Goal: Task Accomplishment & Management: Manage account settings

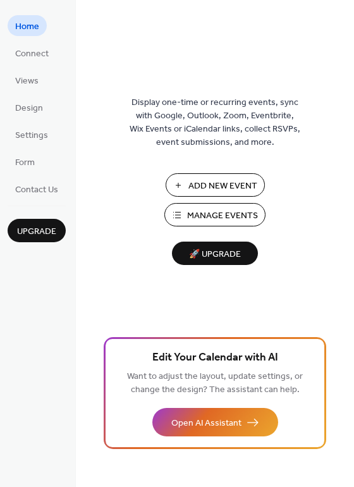
click at [200, 210] on span "Manage Events" at bounding box center [222, 215] width 71 height 13
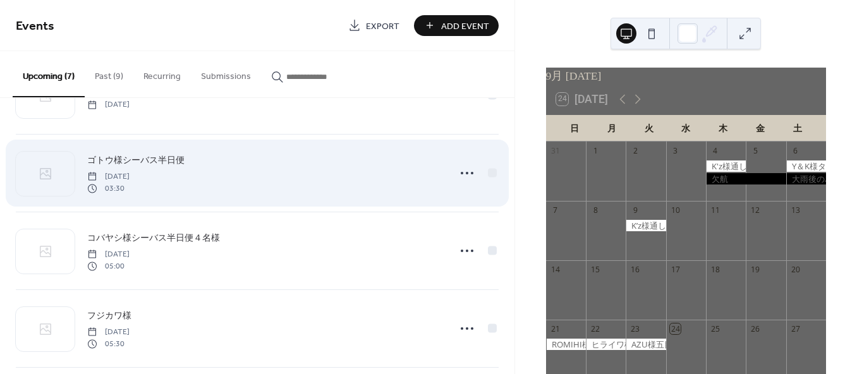
scroll to position [140, 0]
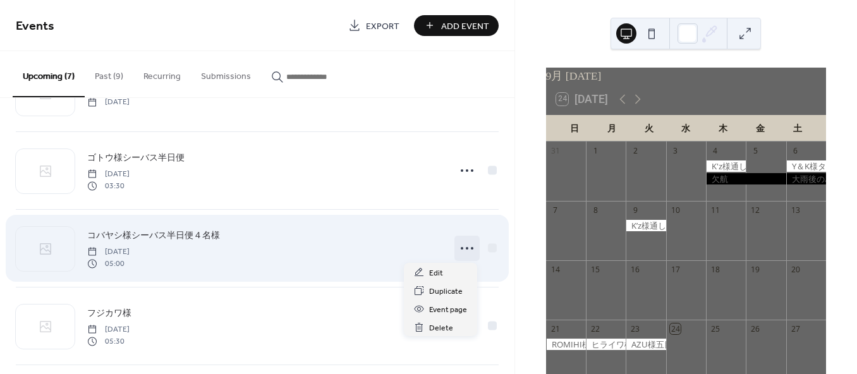
click at [463, 250] on icon at bounding box center [467, 248] width 20 height 20
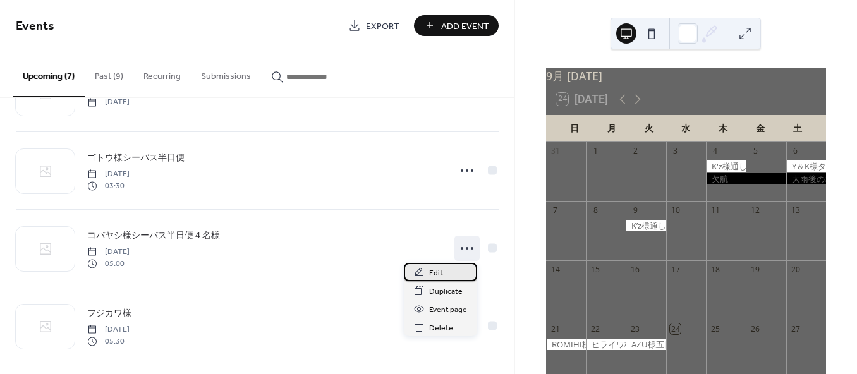
click at [439, 274] on span "Edit" at bounding box center [436, 273] width 14 height 13
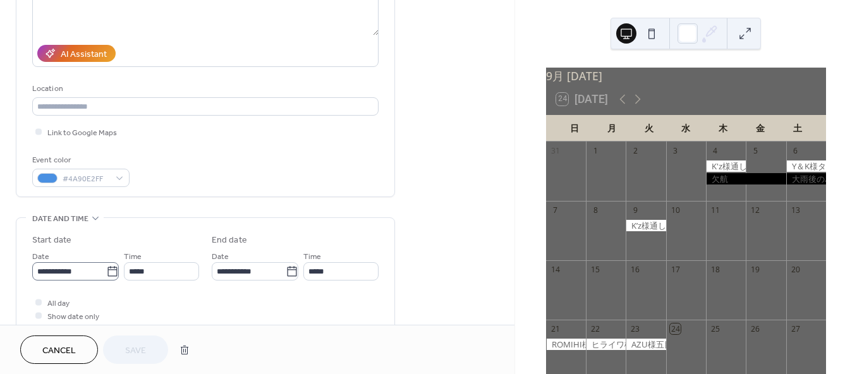
scroll to position [211, 0]
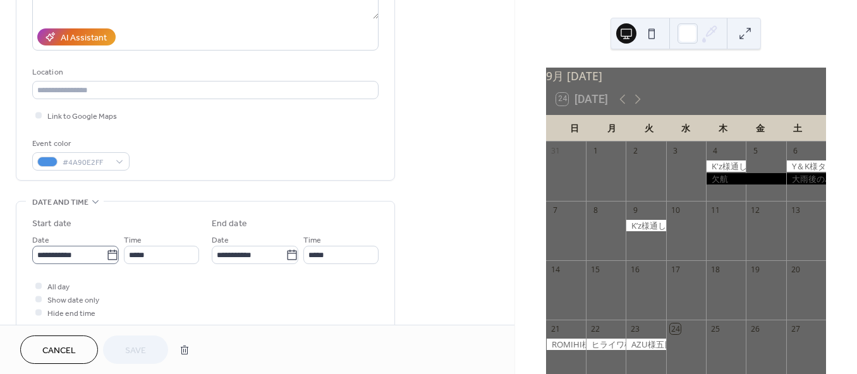
click at [110, 254] on icon at bounding box center [112, 255] width 13 height 13
click at [106, 254] on input "**********" at bounding box center [69, 255] width 74 height 18
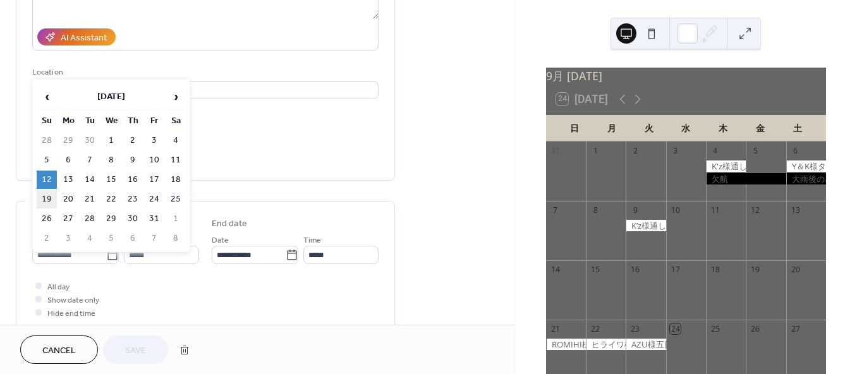
click at [49, 195] on td "19" at bounding box center [47, 199] width 20 height 18
type input "**********"
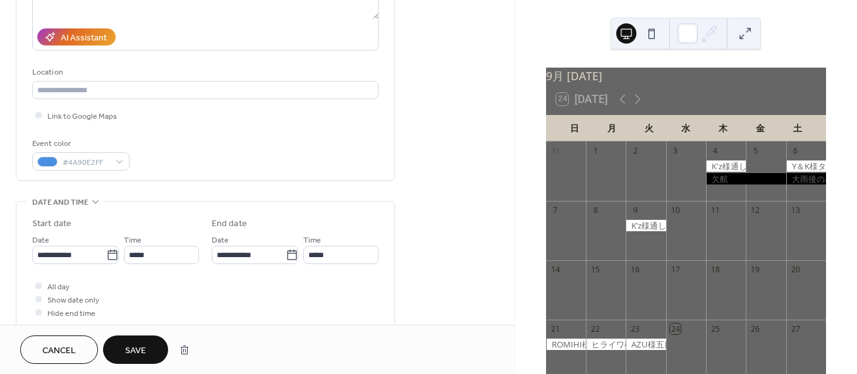
click at [147, 348] on button "Save" at bounding box center [135, 350] width 65 height 28
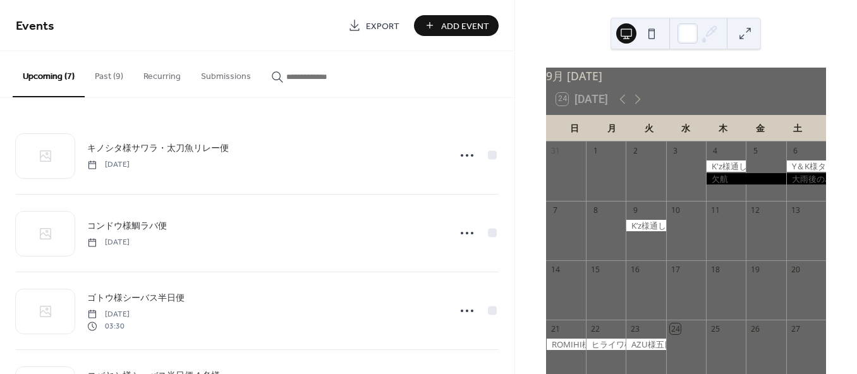
click at [460, 28] on span "Add Event" at bounding box center [465, 26] width 48 height 13
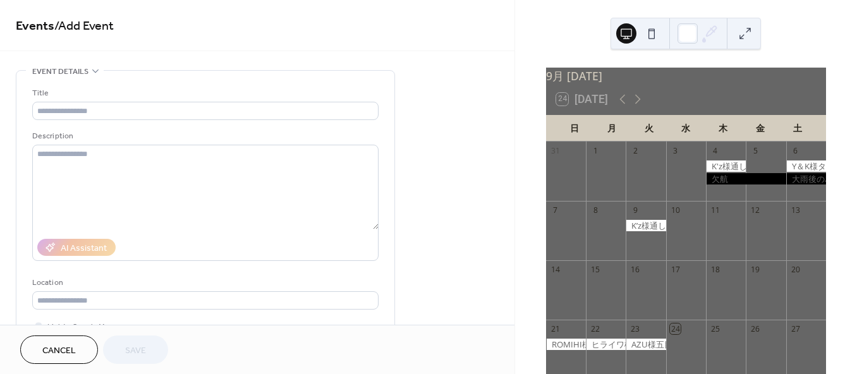
click at [443, 35] on span "Events / Add Event" at bounding box center [257, 26] width 483 height 25
